Goal: Task Accomplishment & Management: Manage account settings

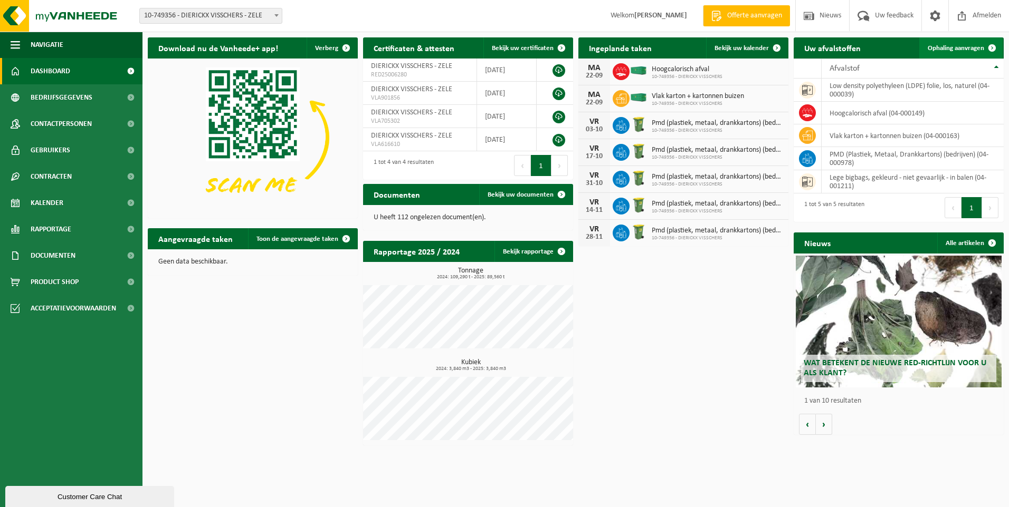
click at [947, 45] on span "Ophaling aanvragen" at bounding box center [955, 48] width 56 height 7
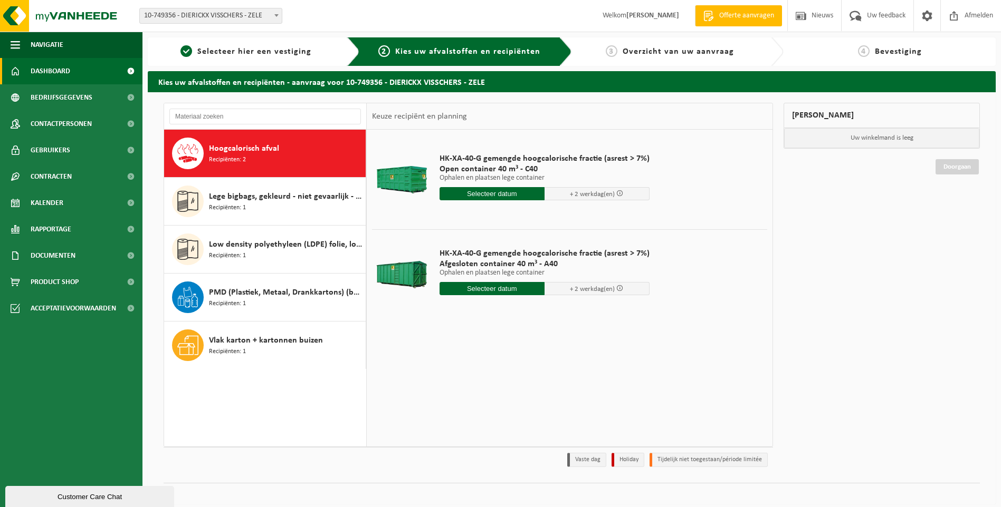
click at [64, 66] on span "Dashboard" at bounding box center [51, 71] width 40 height 26
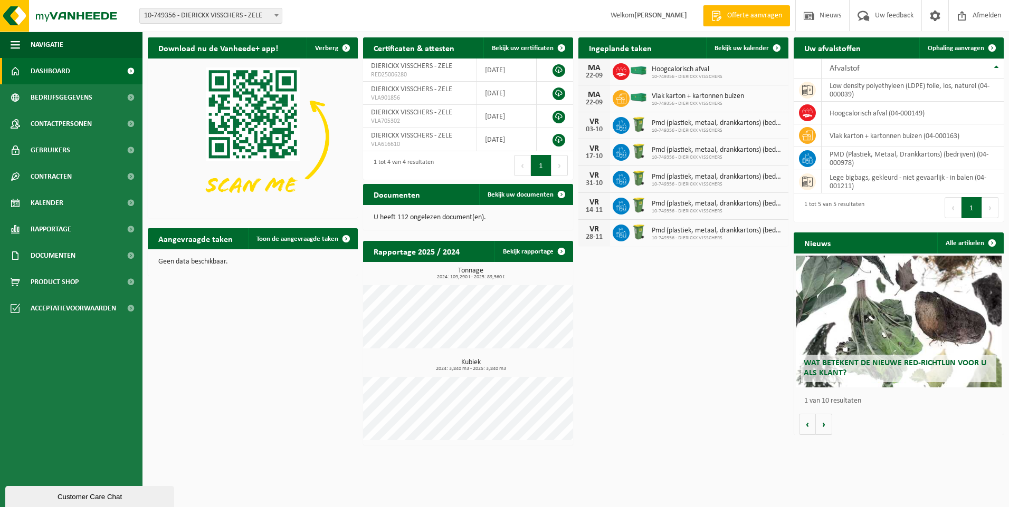
click at [647, 98] on div "Vlak karton + kartonnen buizen 10-749356 - DIERICKX VISSCHERS" at bounding box center [695, 99] width 98 height 16
click at [722, 48] on span "Bekijk uw kalender" at bounding box center [741, 48] width 54 height 7
